Goal: Find specific page/section: Find specific page/section

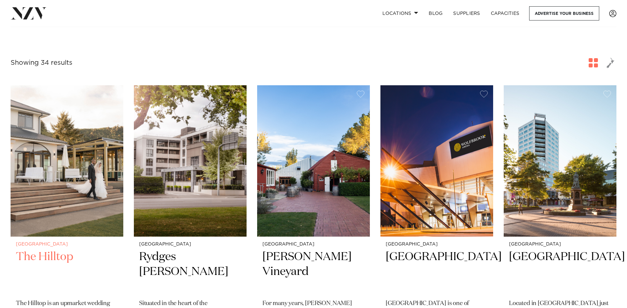
scroll to position [264, 0]
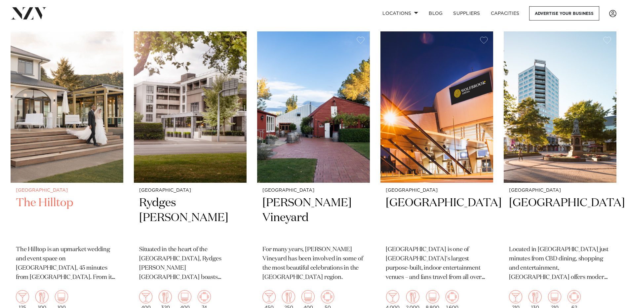
click at [83, 132] on img at bounding box center [67, 106] width 113 height 151
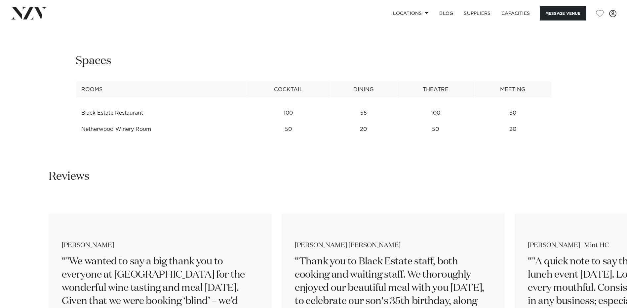
scroll to position [958, 0]
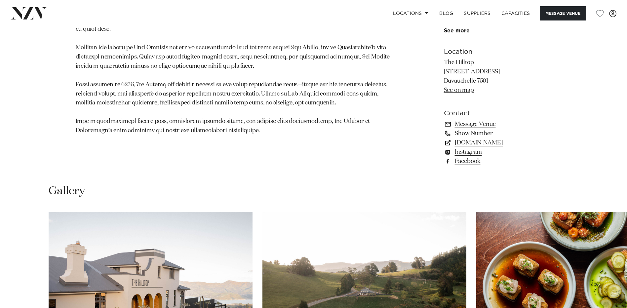
scroll to position [443, 0]
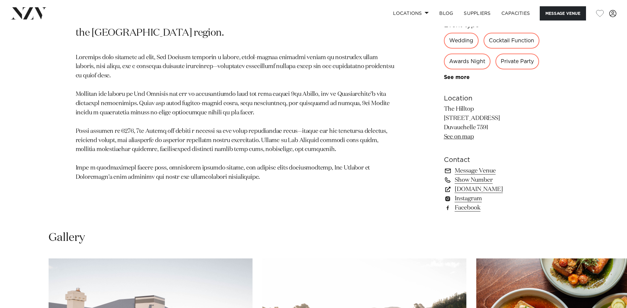
click at [463, 138] on link "See on map" at bounding box center [459, 137] width 30 height 6
